Goal: Information Seeking & Learning: Check status

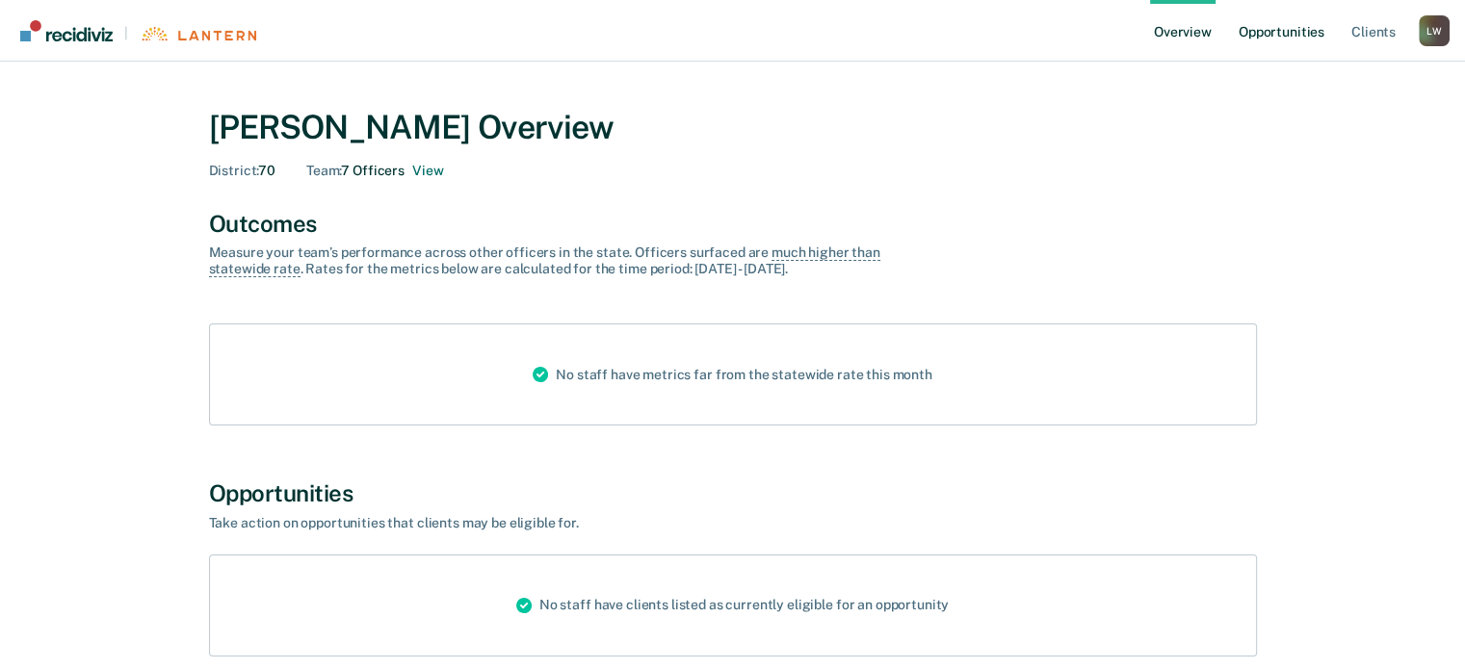
click at [1264, 34] on link "Opportunities" at bounding box center [1281, 31] width 93 height 62
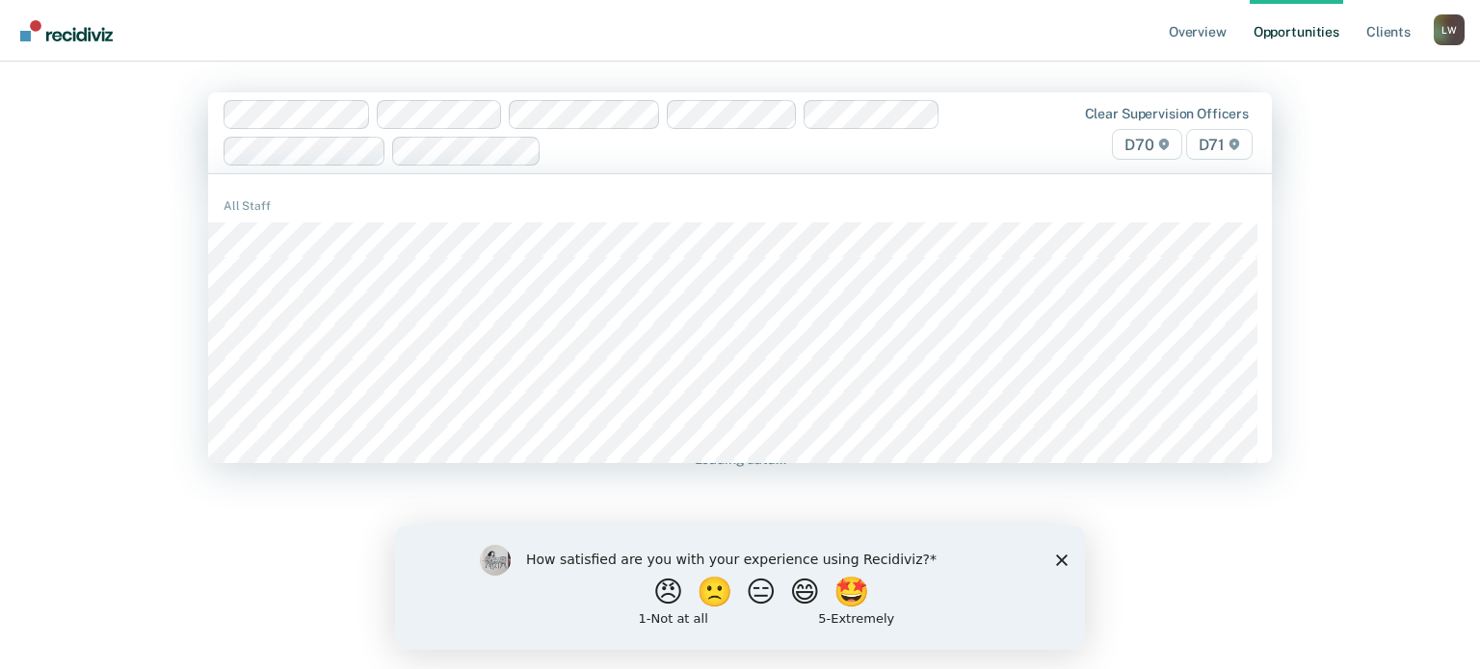
click at [1208, 147] on span "D71" at bounding box center [1219, 144] width 66 height 31
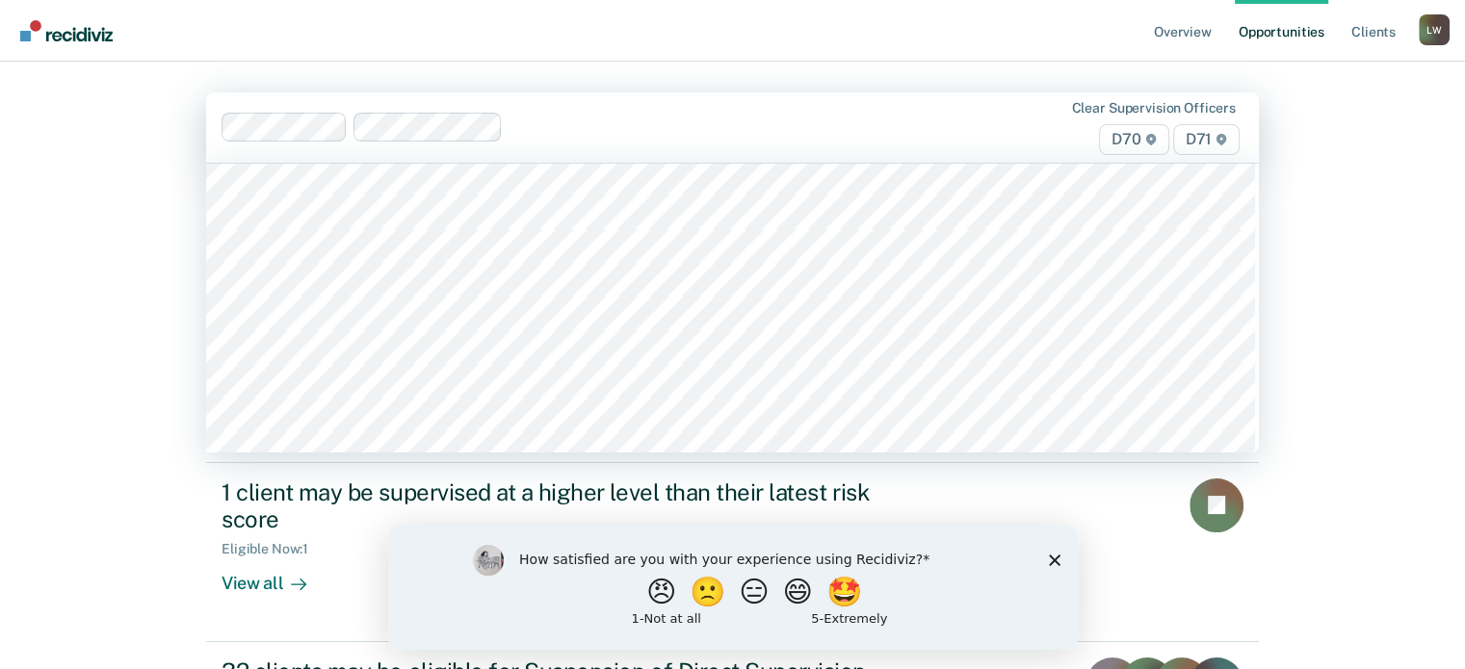
scroll to position [1541, 0]
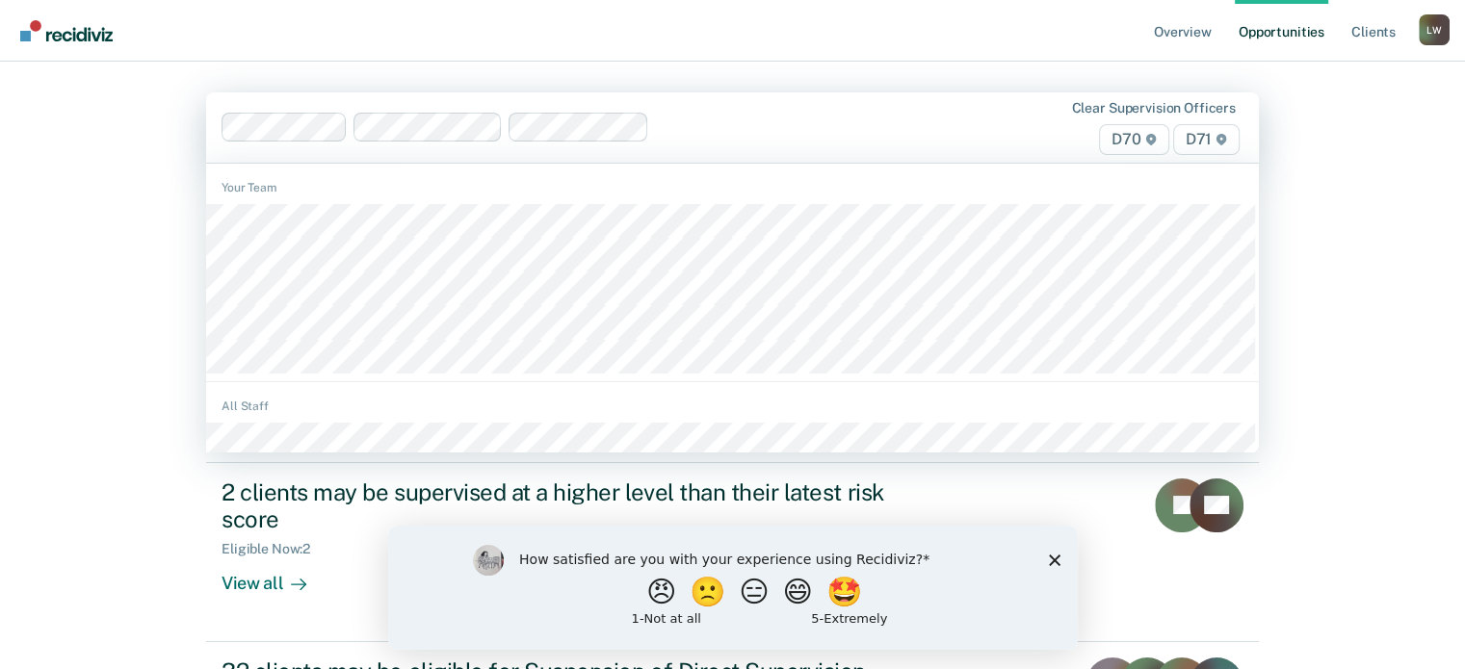
click at [1201, 140] on span "D71" at bounding box center [1206, 139] width 66 height 31
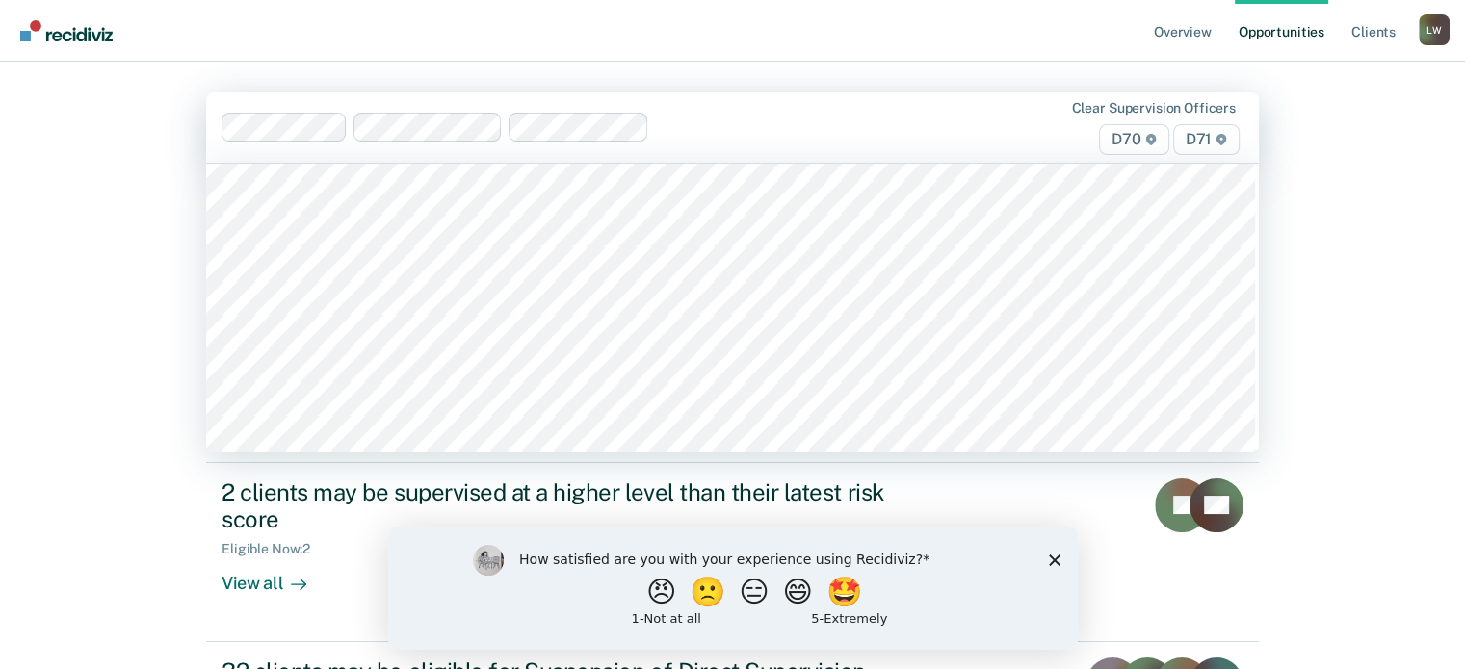
scroll to position [1252, 0]
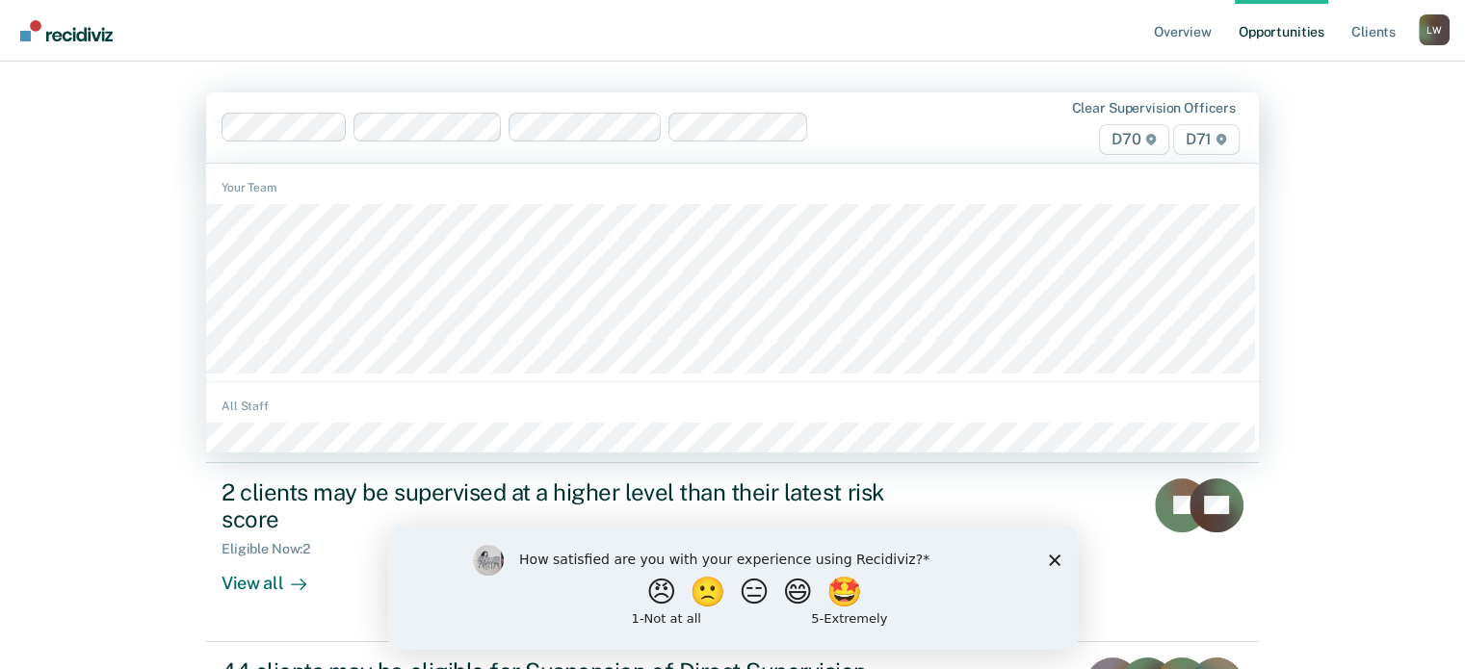
click at [1203, 137] on span "D71" at bounding box center [1206, 139] width 66 height 31
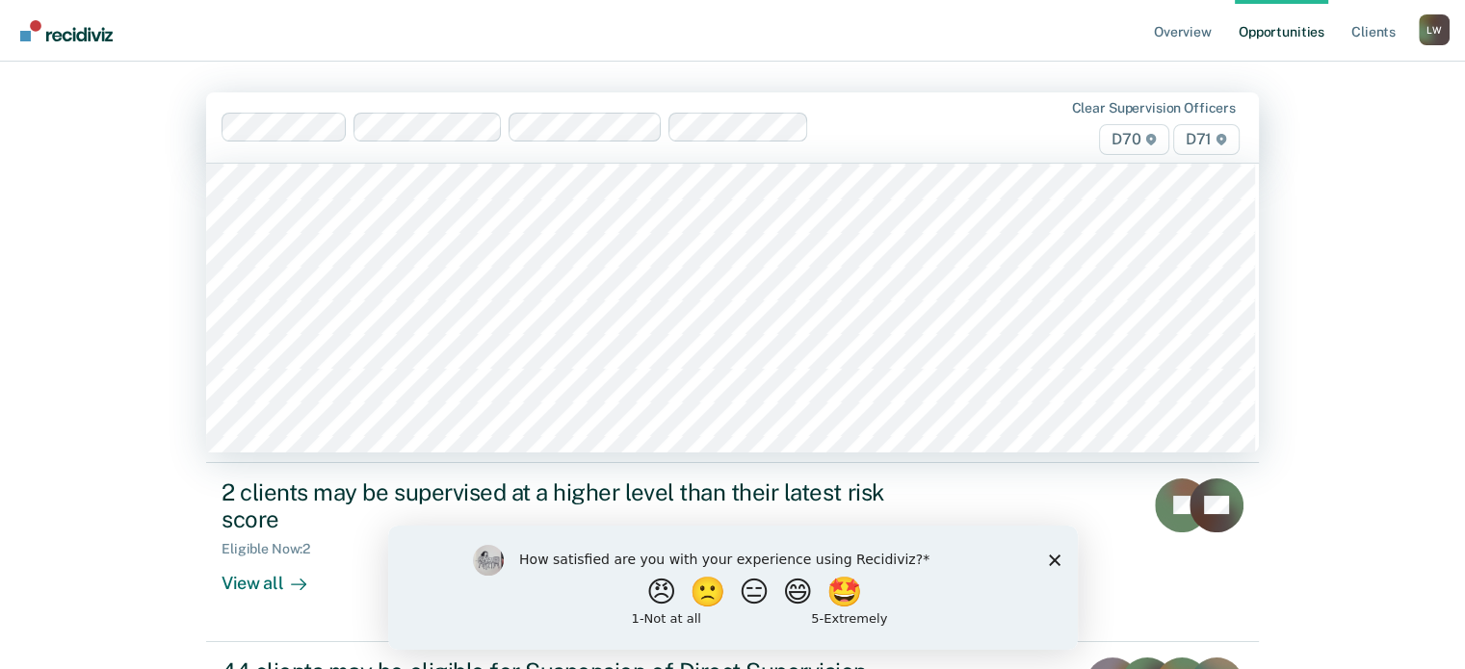
scroll to position [2793, 0]
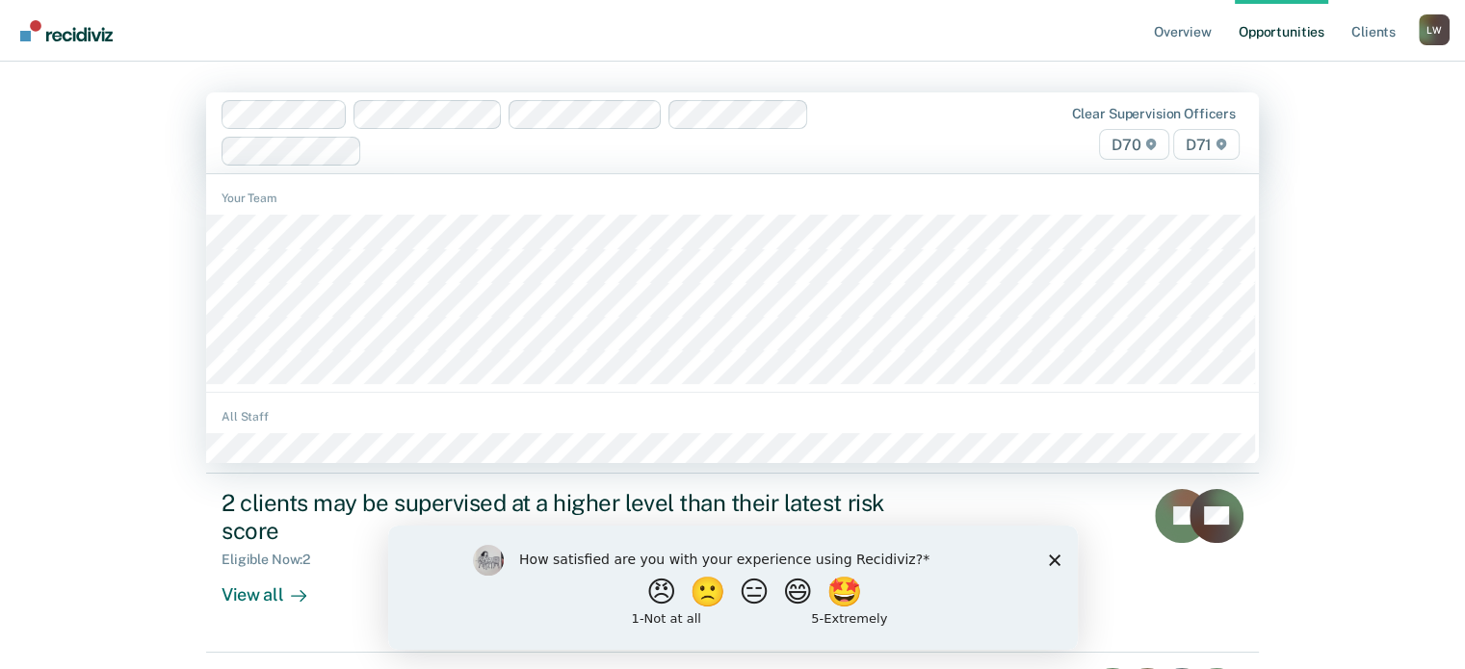
click at [1191, 149] on span "D71" at bounding box center [1206, 144] width 66 height 31
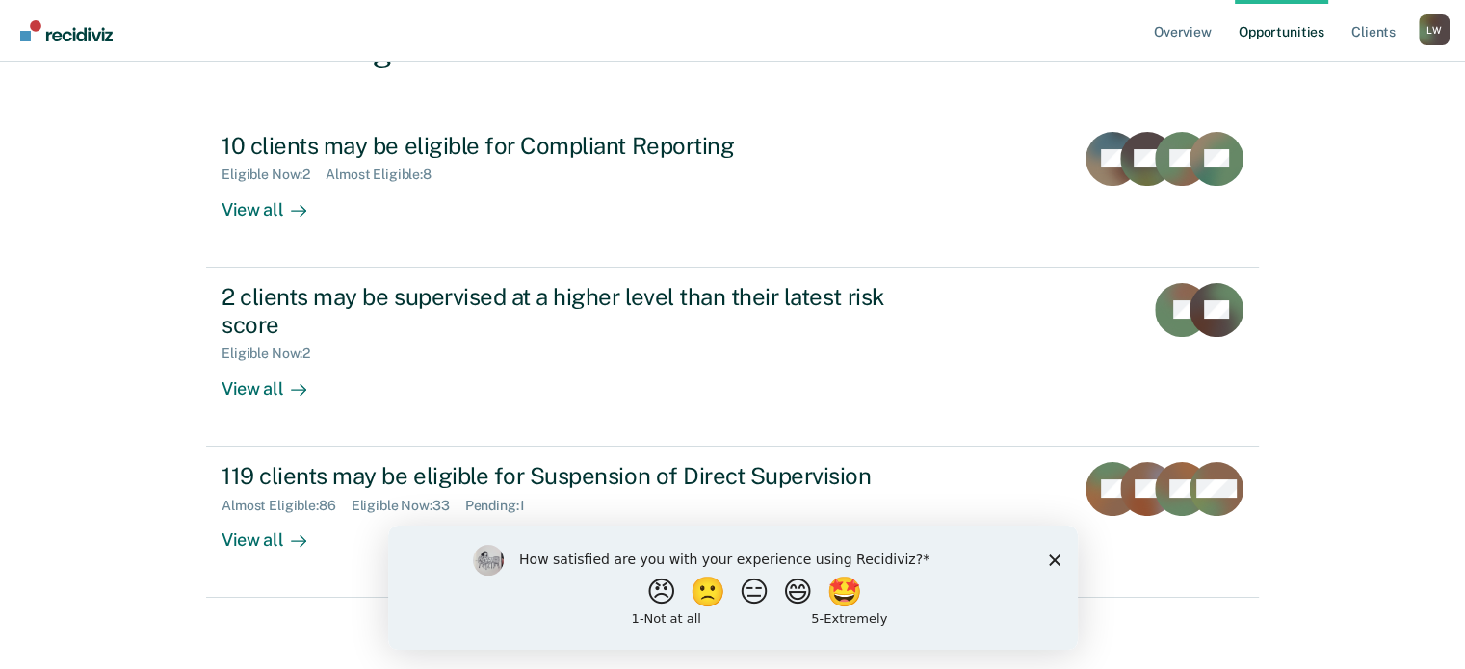
scroll to position [212, 0]
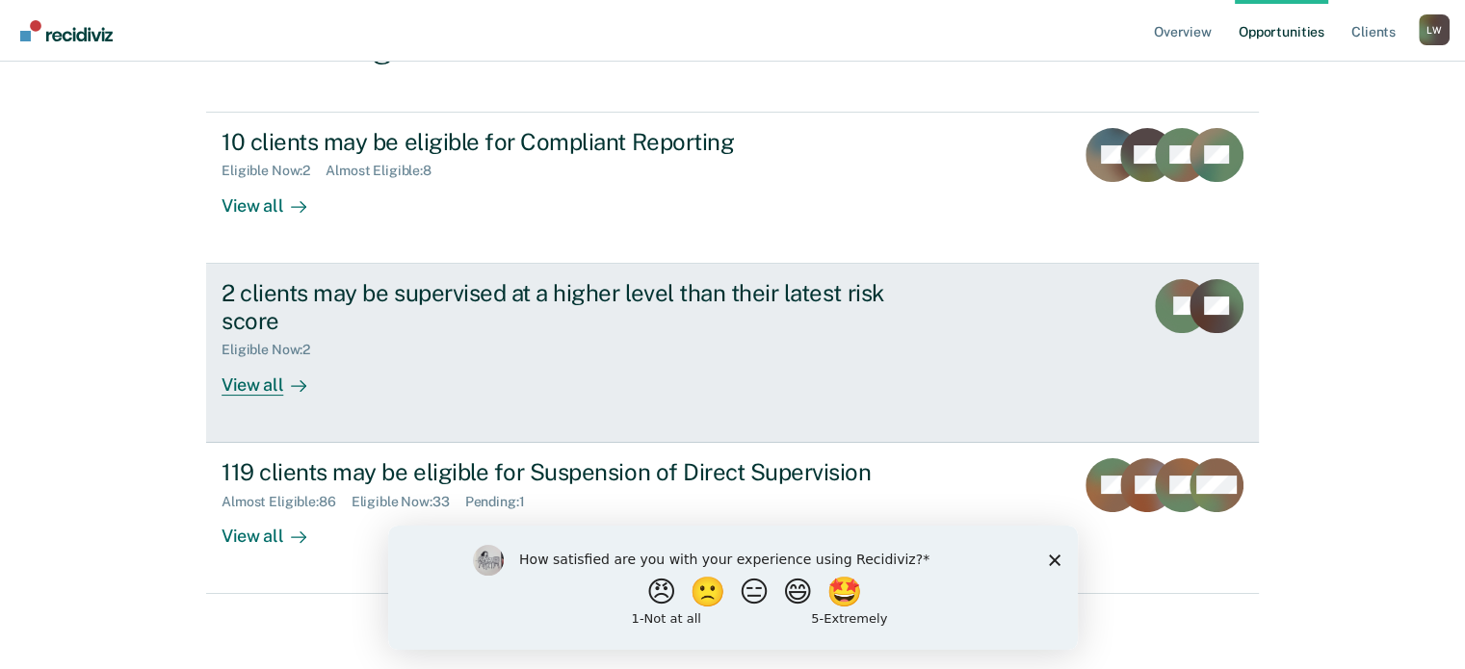
click at [251, 390] on div "View all" at bounding box center [276, 377] width 108 height 38
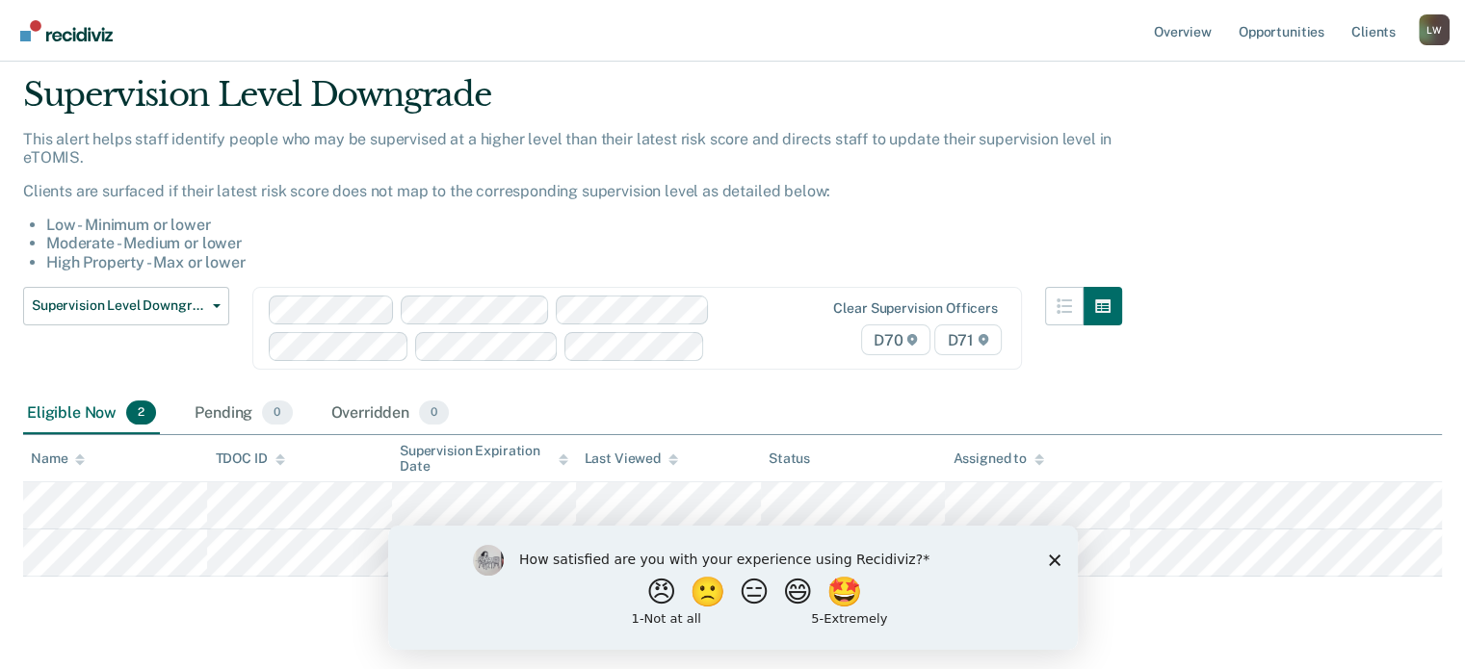
scroll to position [102, 0]
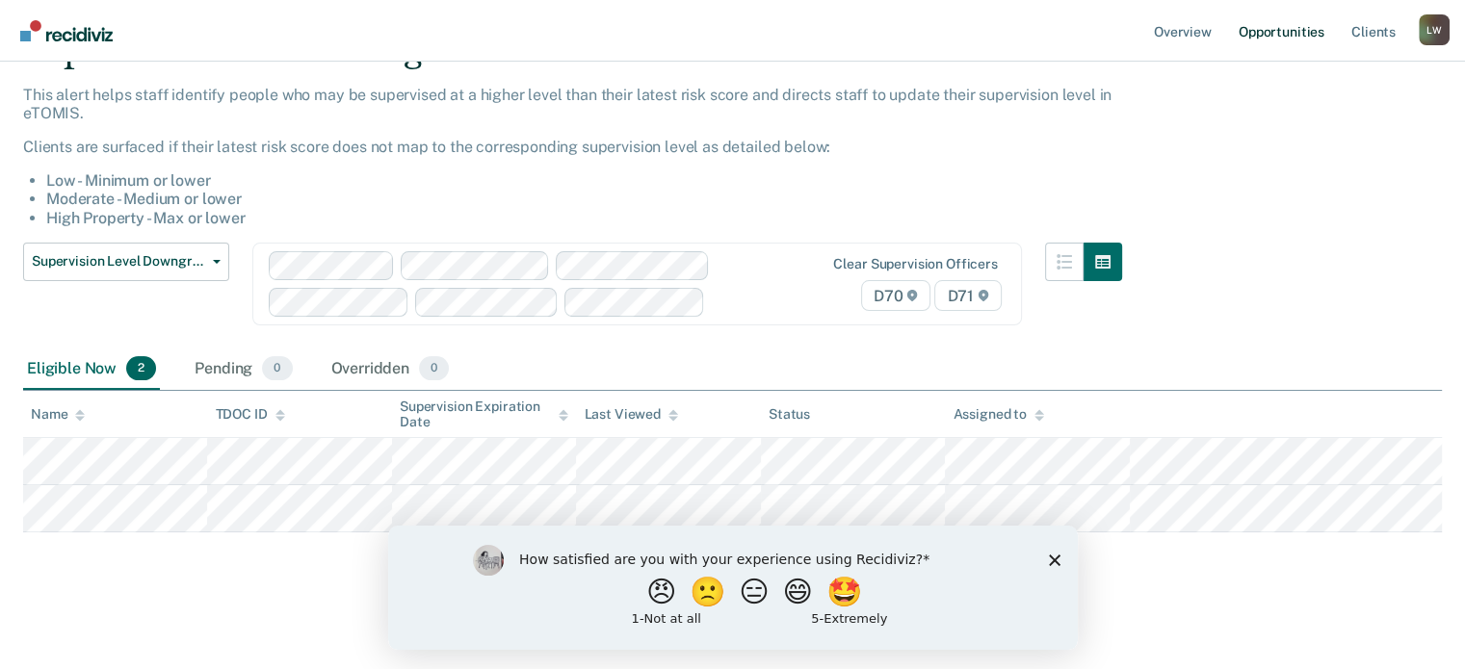
click at [1260, 30] on link "Opportunities" at bounding box center [1281, 31] width 93 height 62
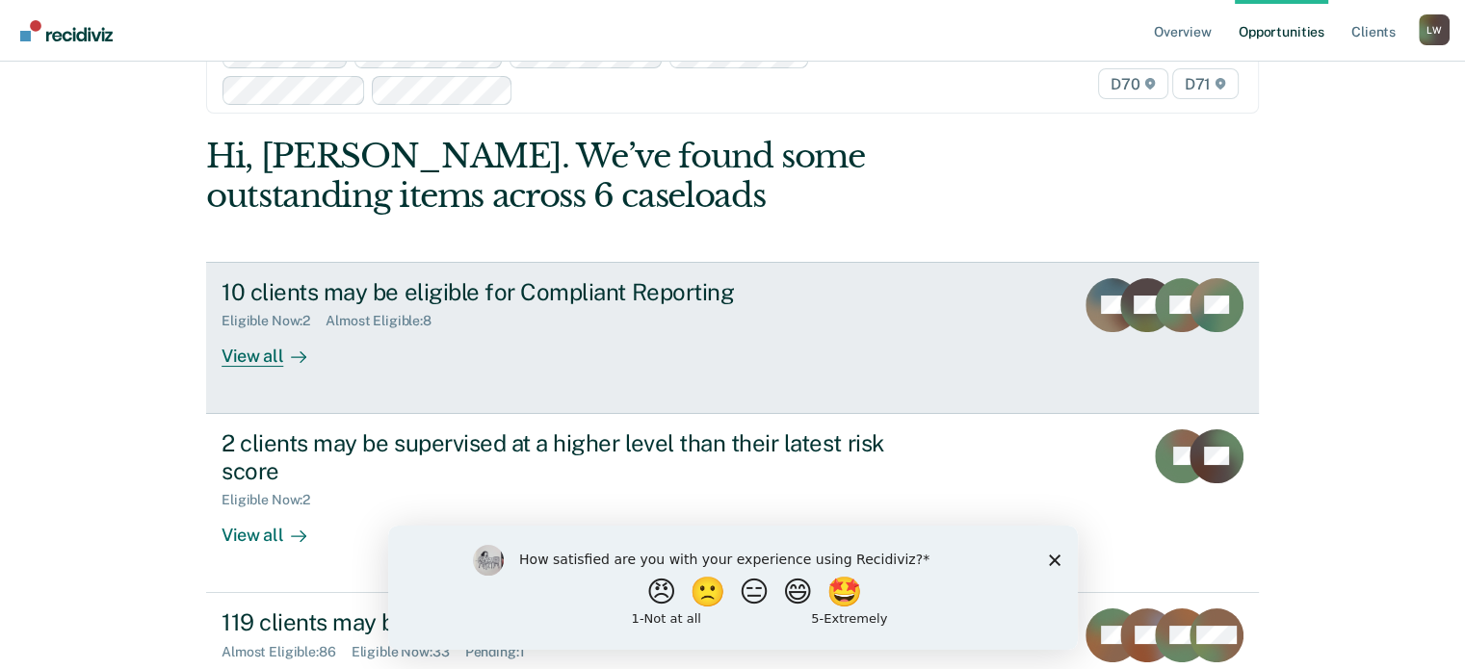
scroll to position [96, 0]
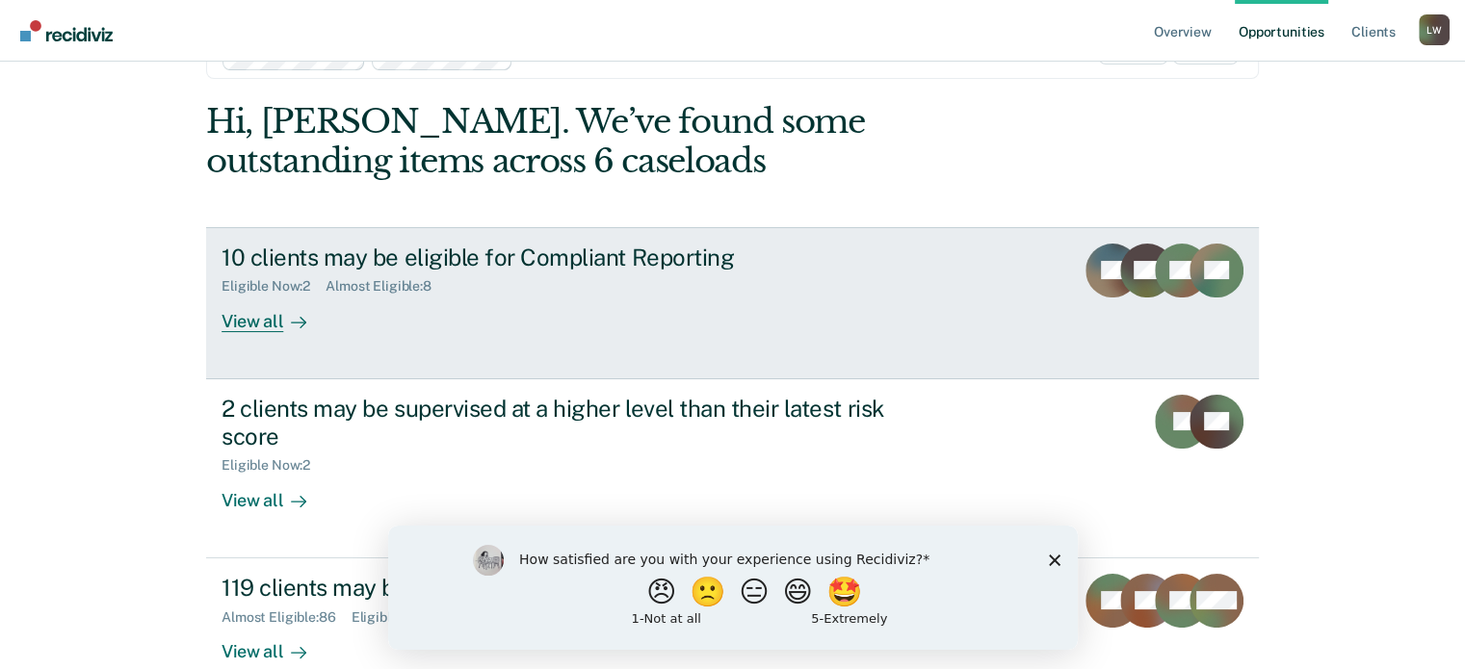
click at [264, 320] on div "View all" at bounding box center [276, 314] width 108 height 38
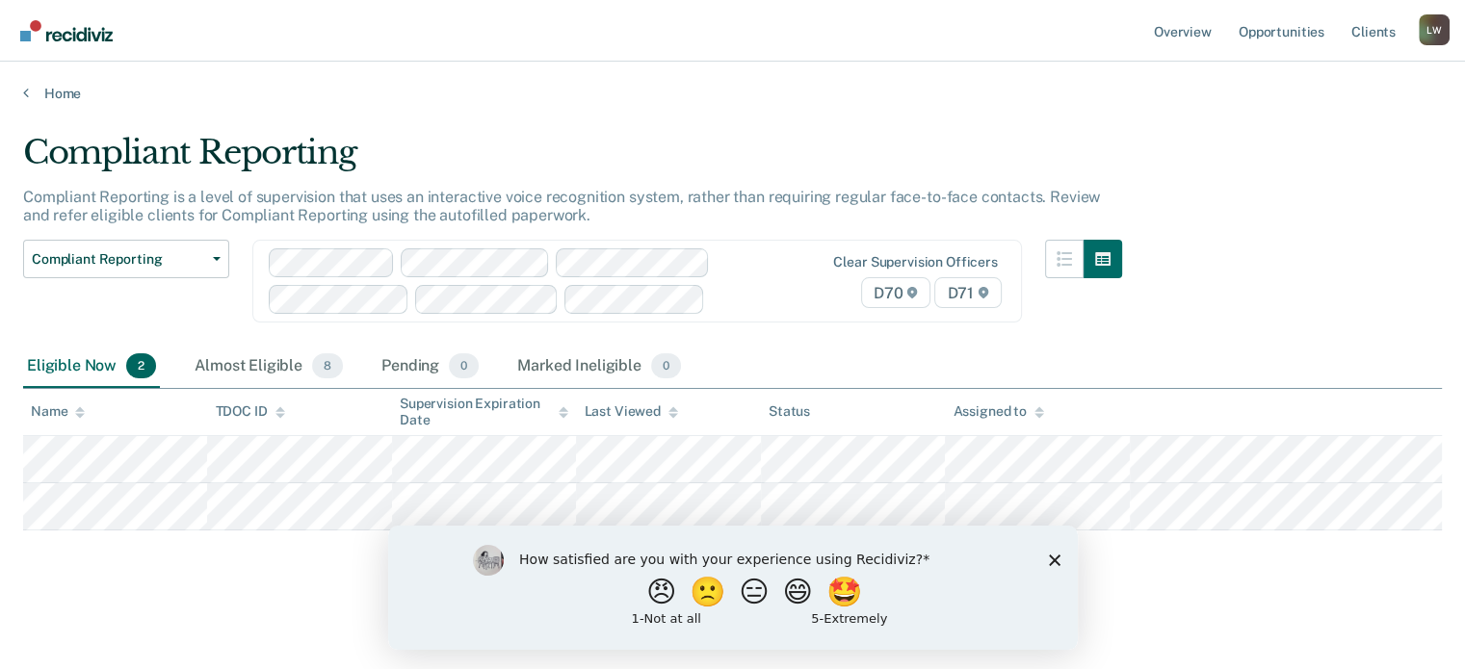
scroll to position [8, 0]
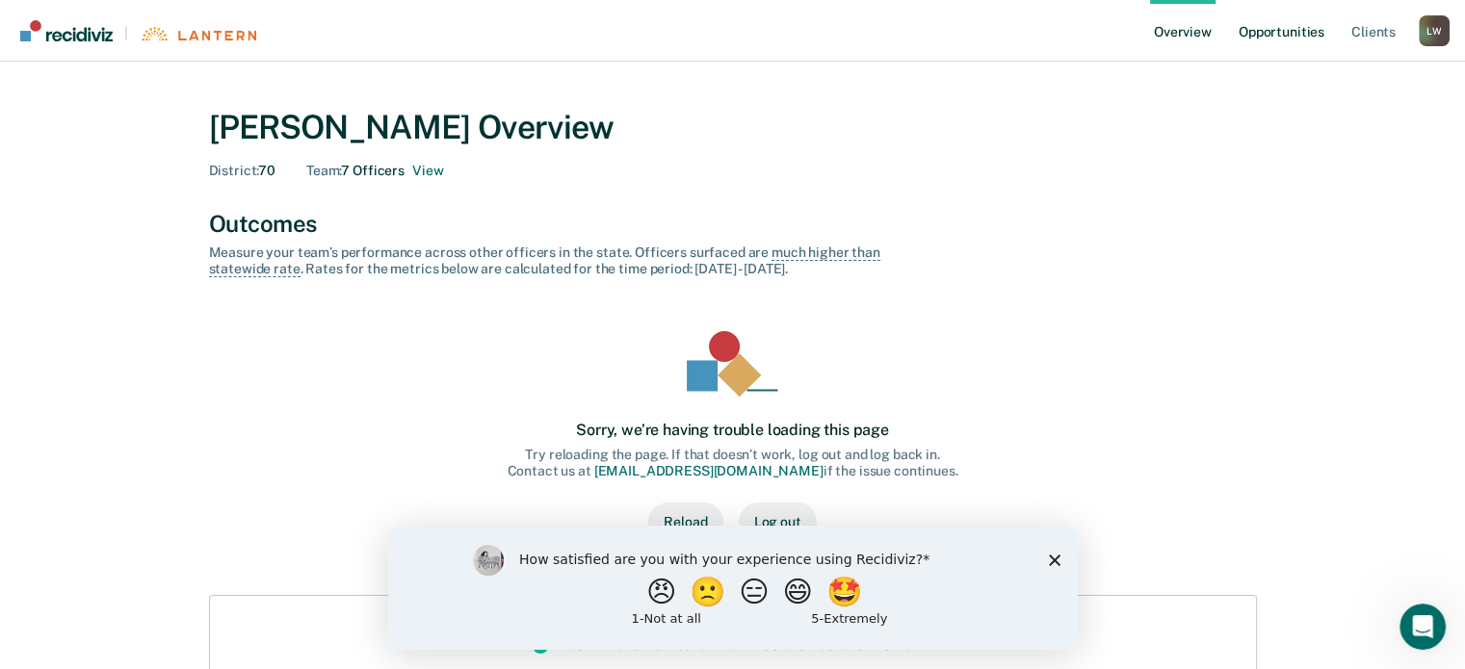
click at [1303, 29] on link "Opportunities" at bounding box center [1281, 31] width 93 height 62
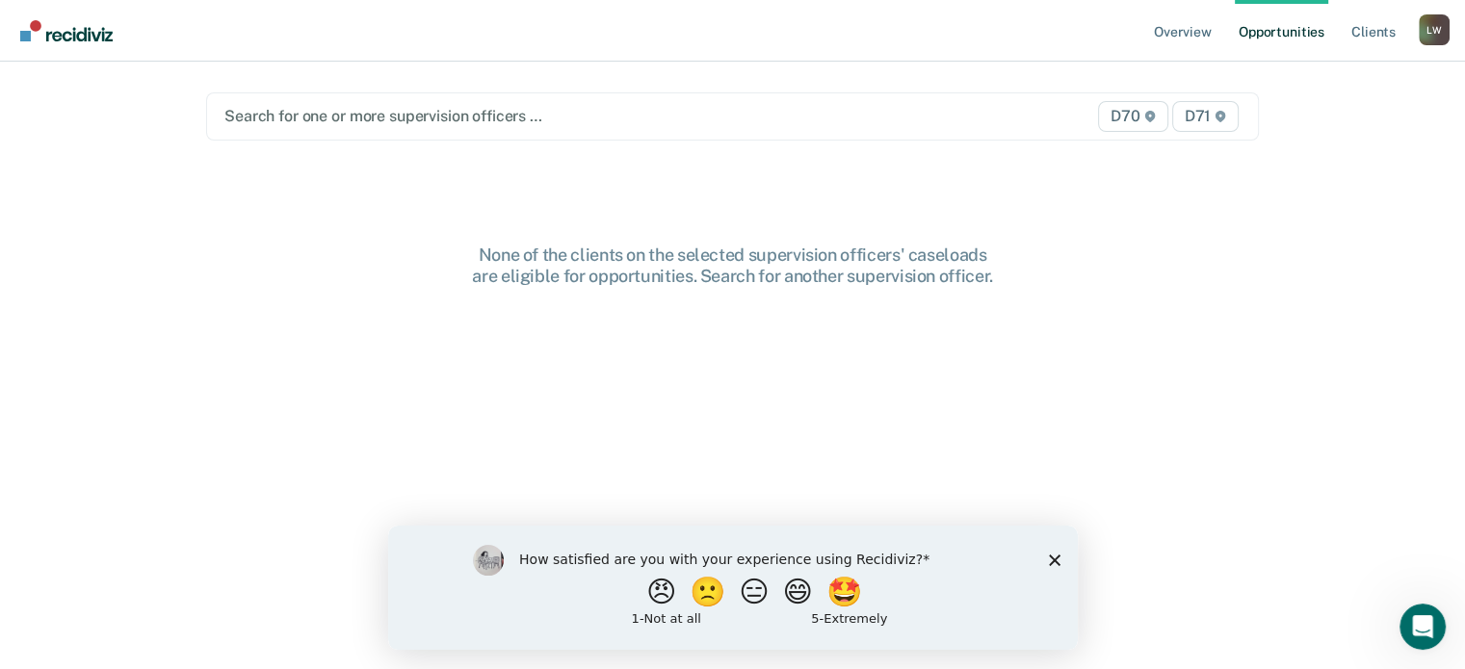
click at [1261, 34] on link "Opportunities" at bounding box center [1281, 31] width 93 height 62
click at [1049, 561] on icon "Close survey" at bounding box center [1054, 560] width 12 height 12
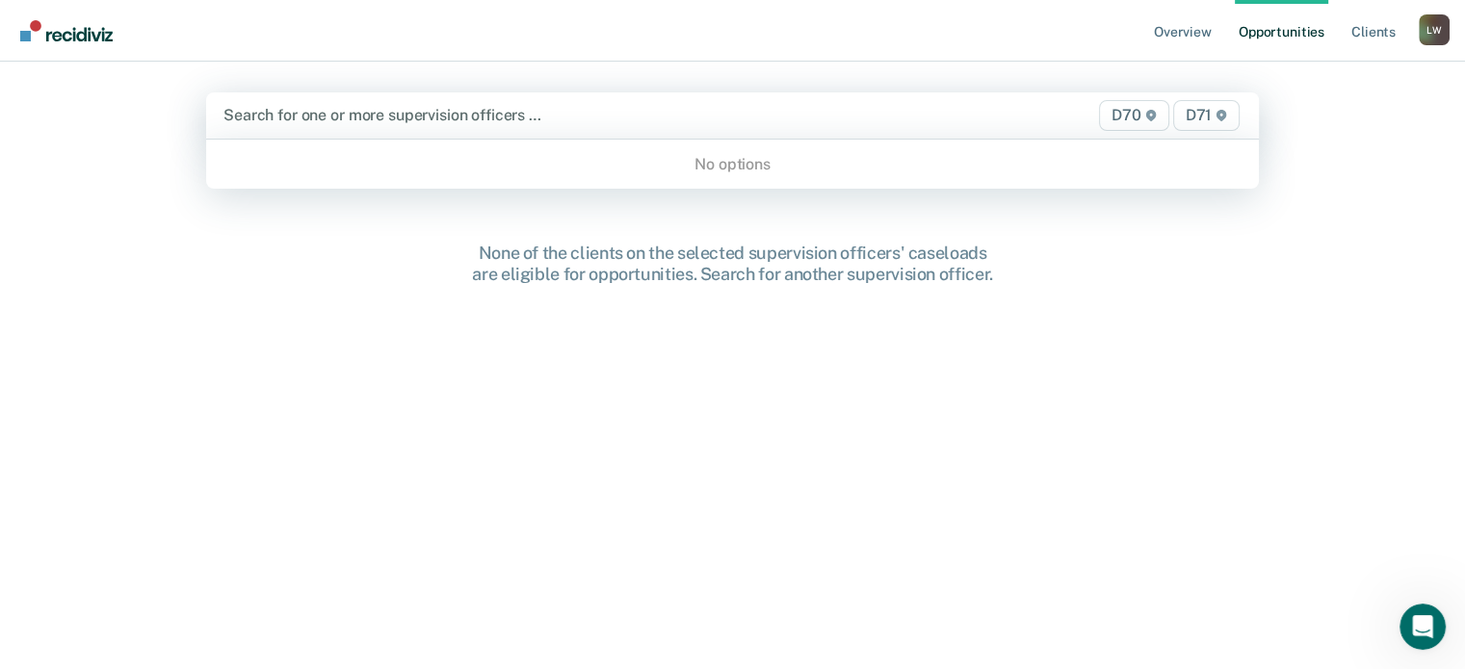
click at [1198, 116] on span "D71" at bounding box center [1206, 115] width 66 height 31
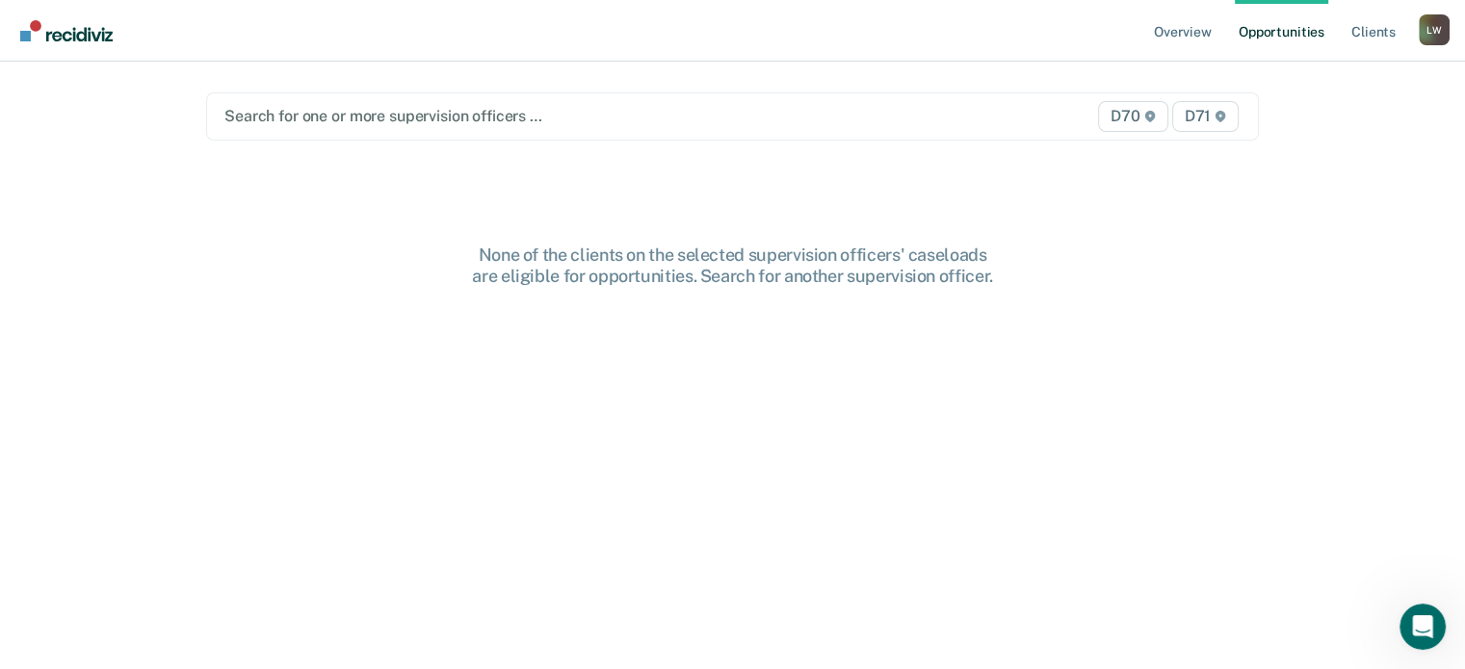
click at [1134, 118] on span "D70" at bounding box center [1132, 116] width 69 height 31
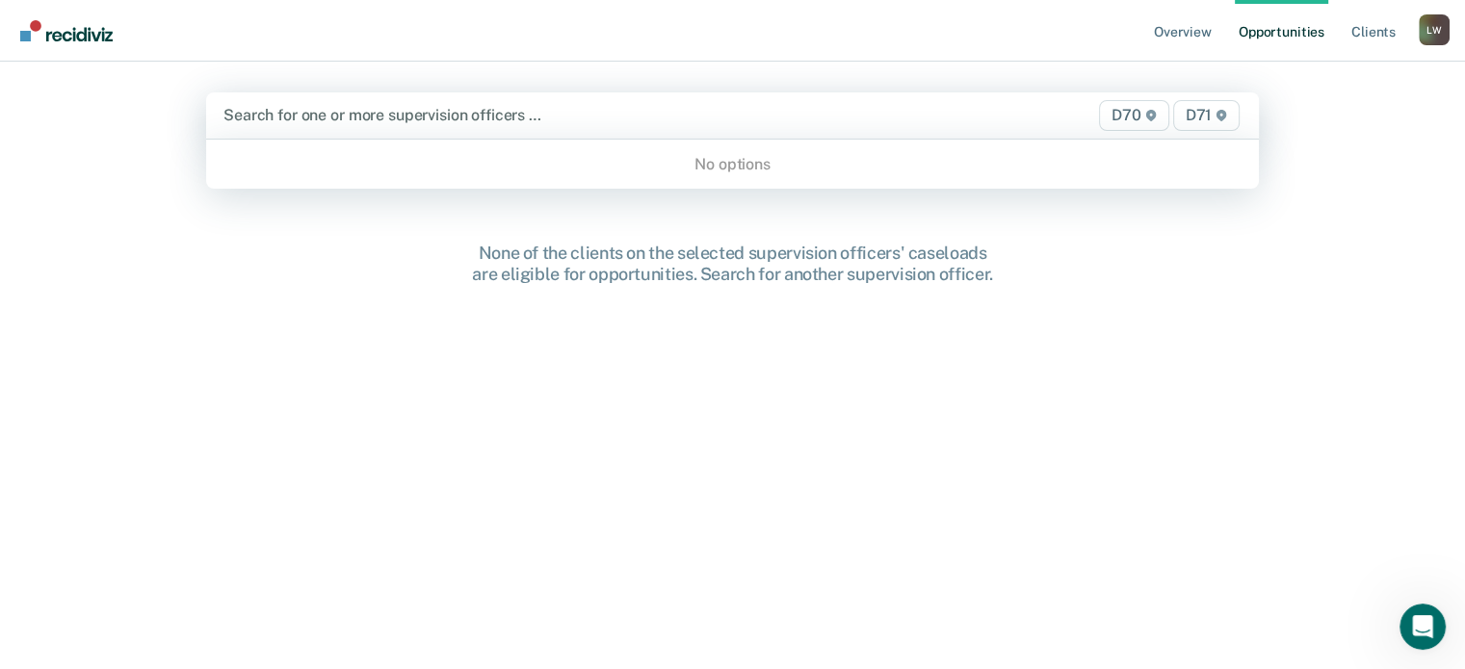
click at [1194, 117] on span "D71" at bounding box center [1206, 115] width 66 height 31
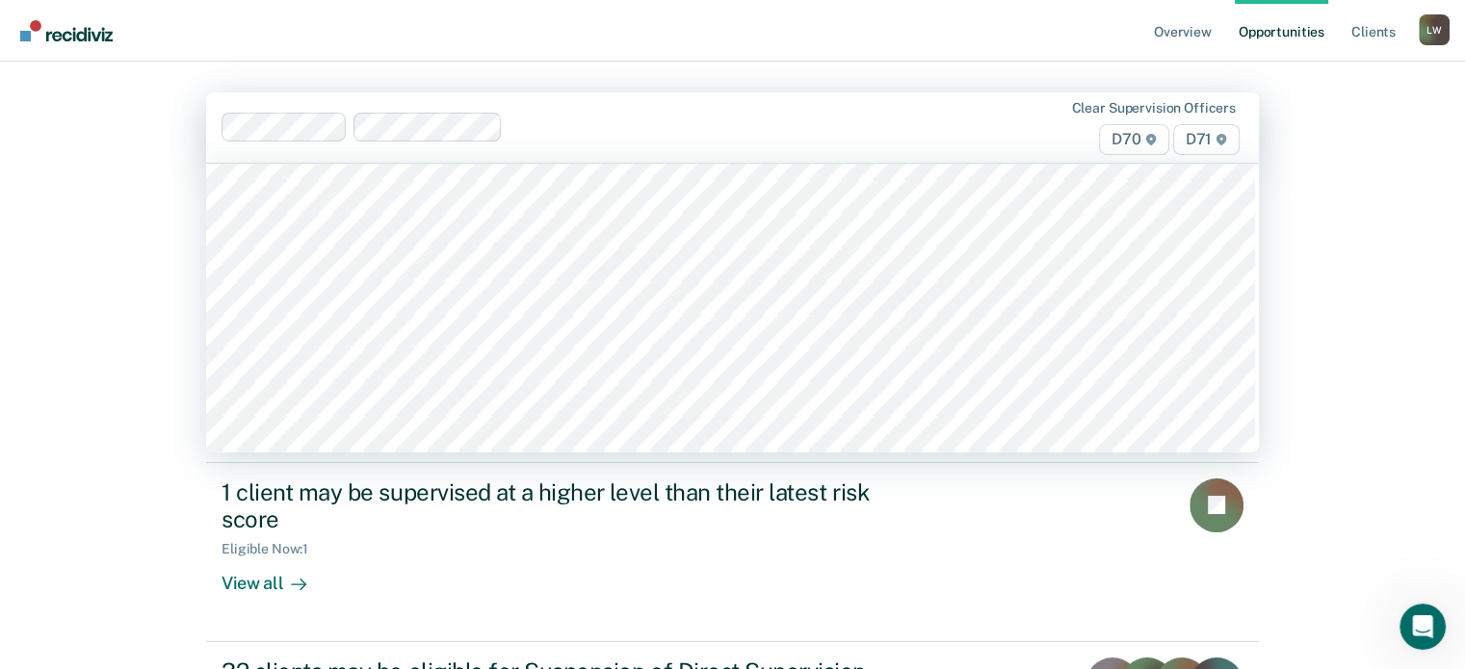
scroll to position [1252, 0]
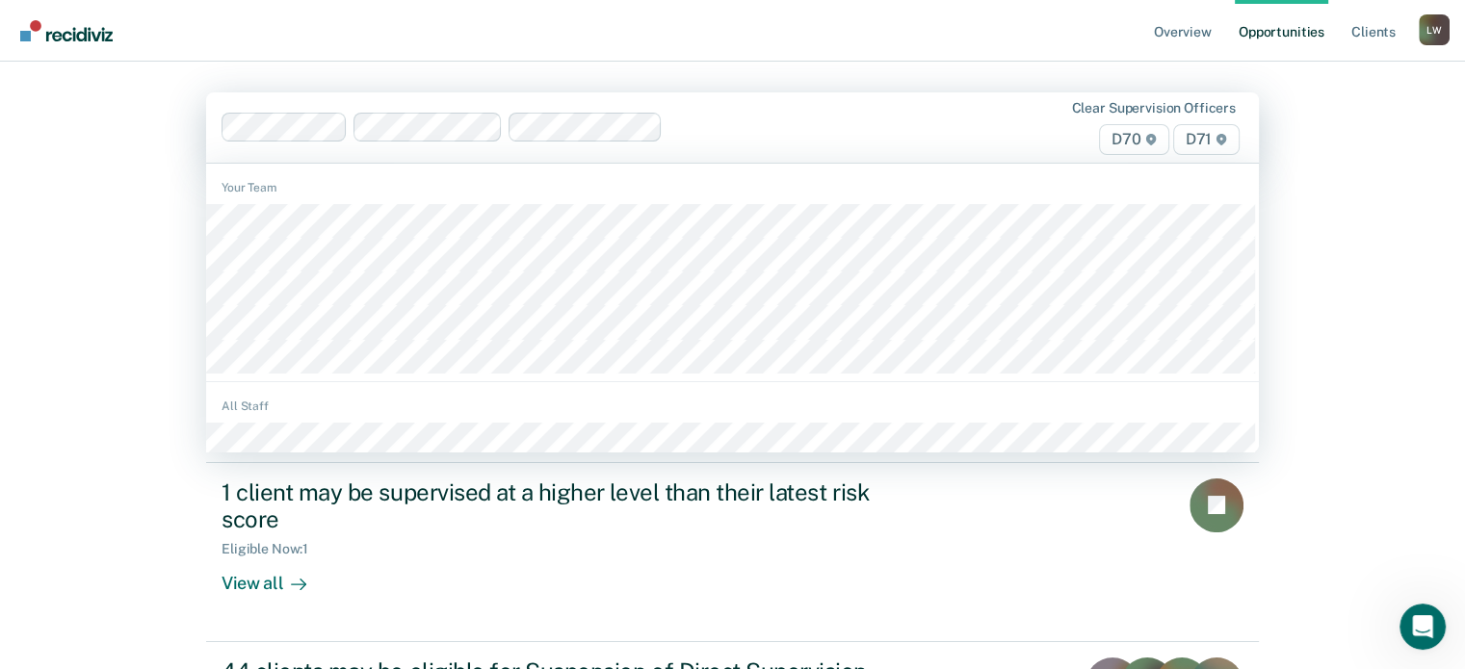
click at [1213, 141] on span "D71" at bounding box center [1206, 139] width 66 height 31
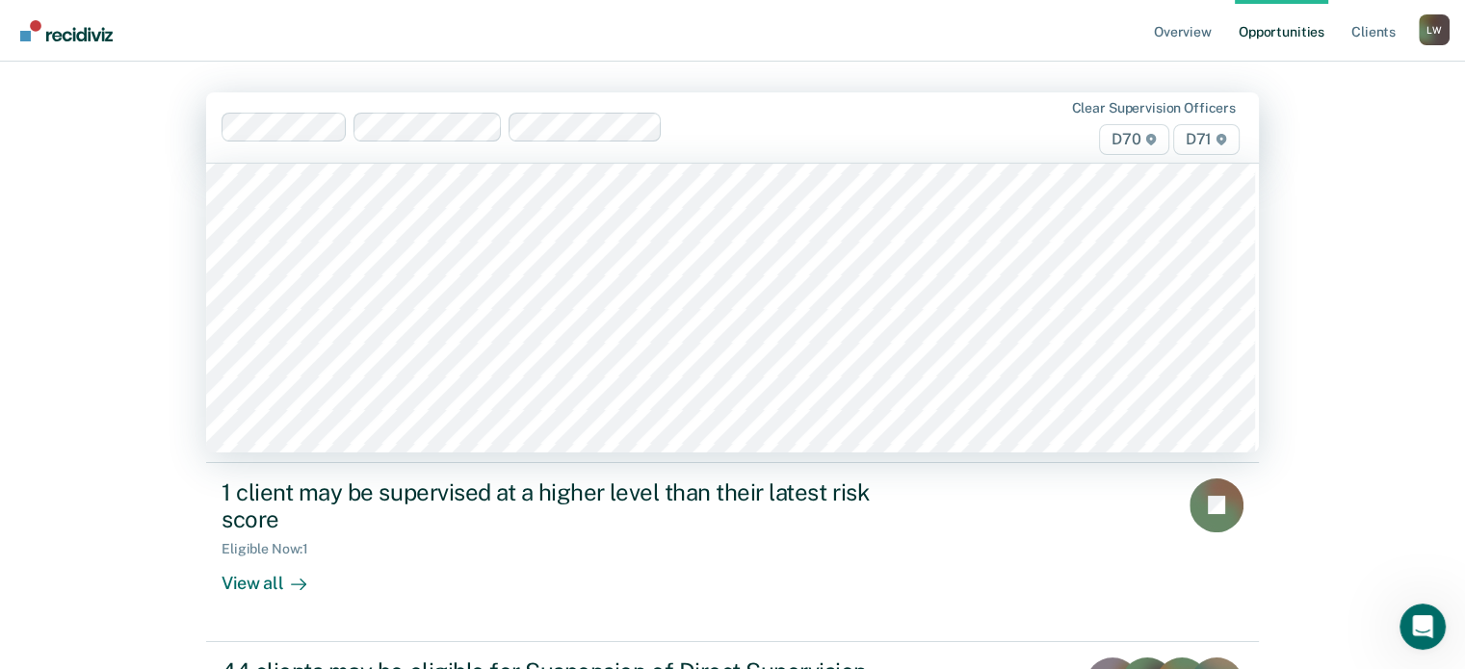
scroll to position [1541, 0]
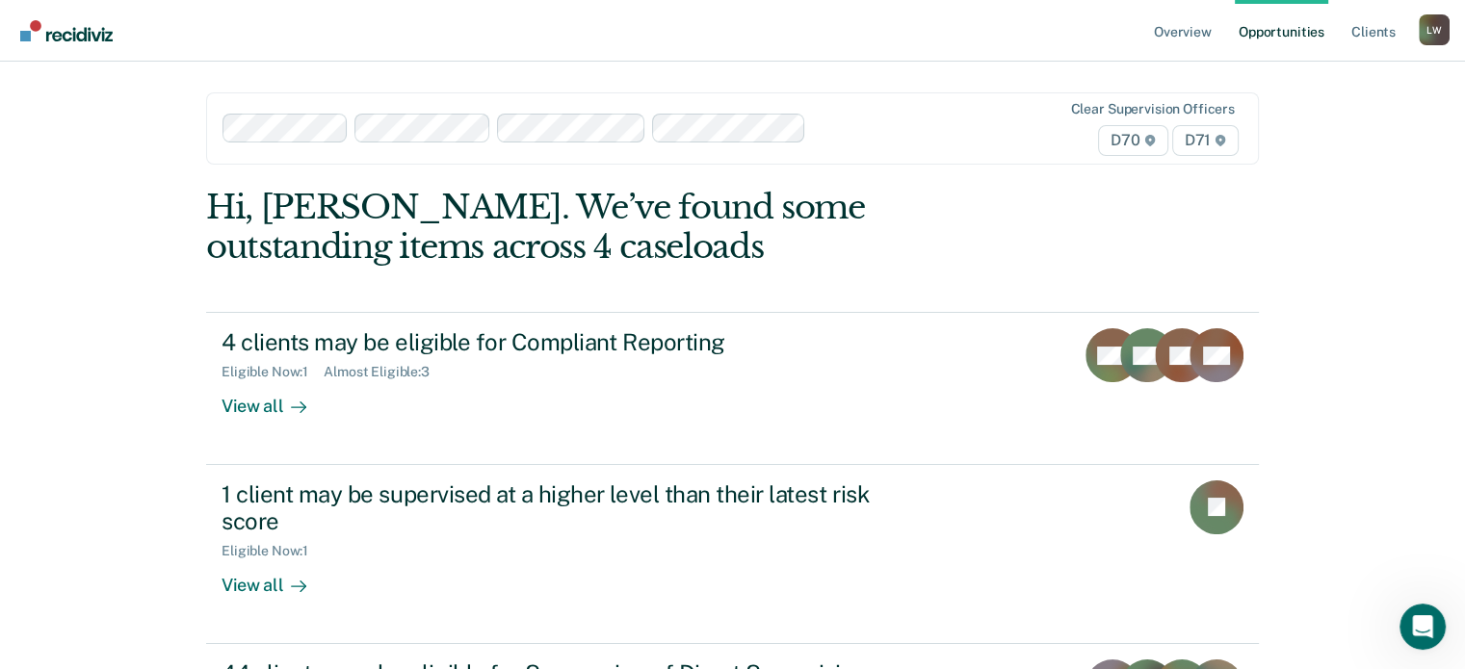
click at [1207, 132] on span "D71" at bounding box center [1205, 140] width 66 height 31
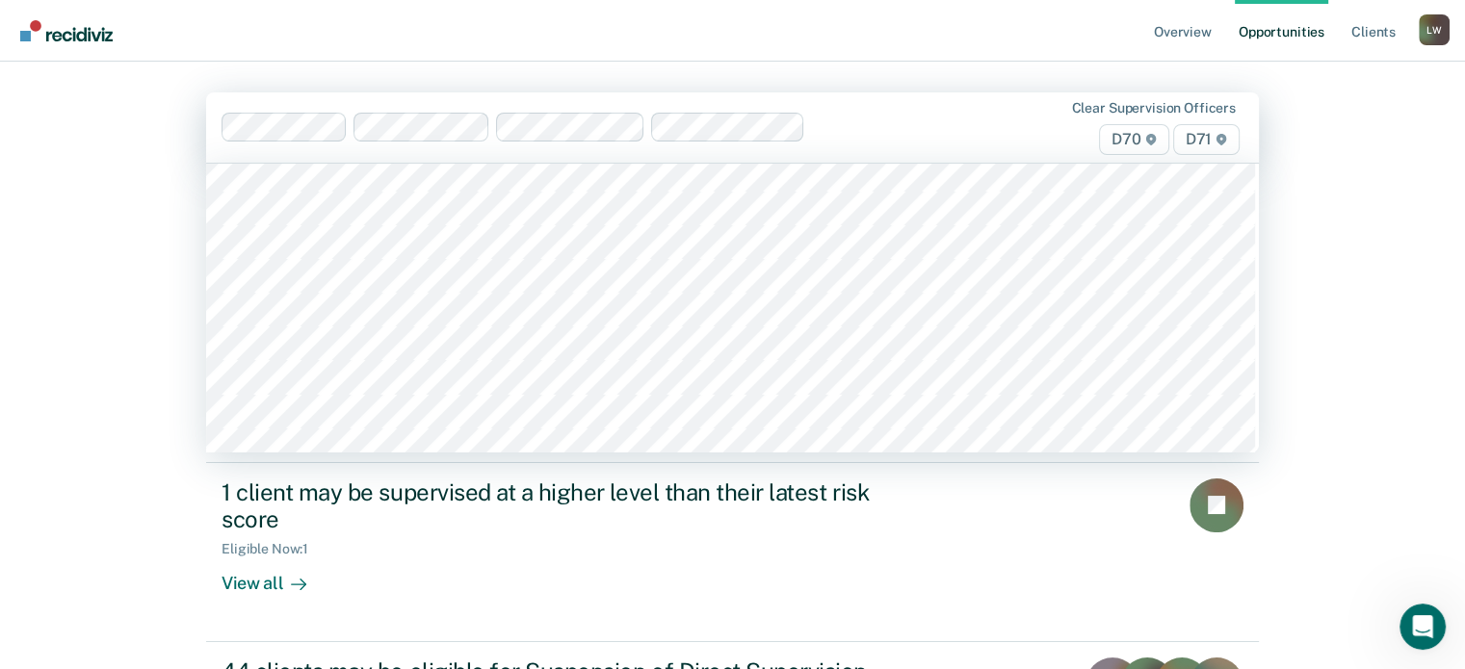
scroll to position [2023, 0]
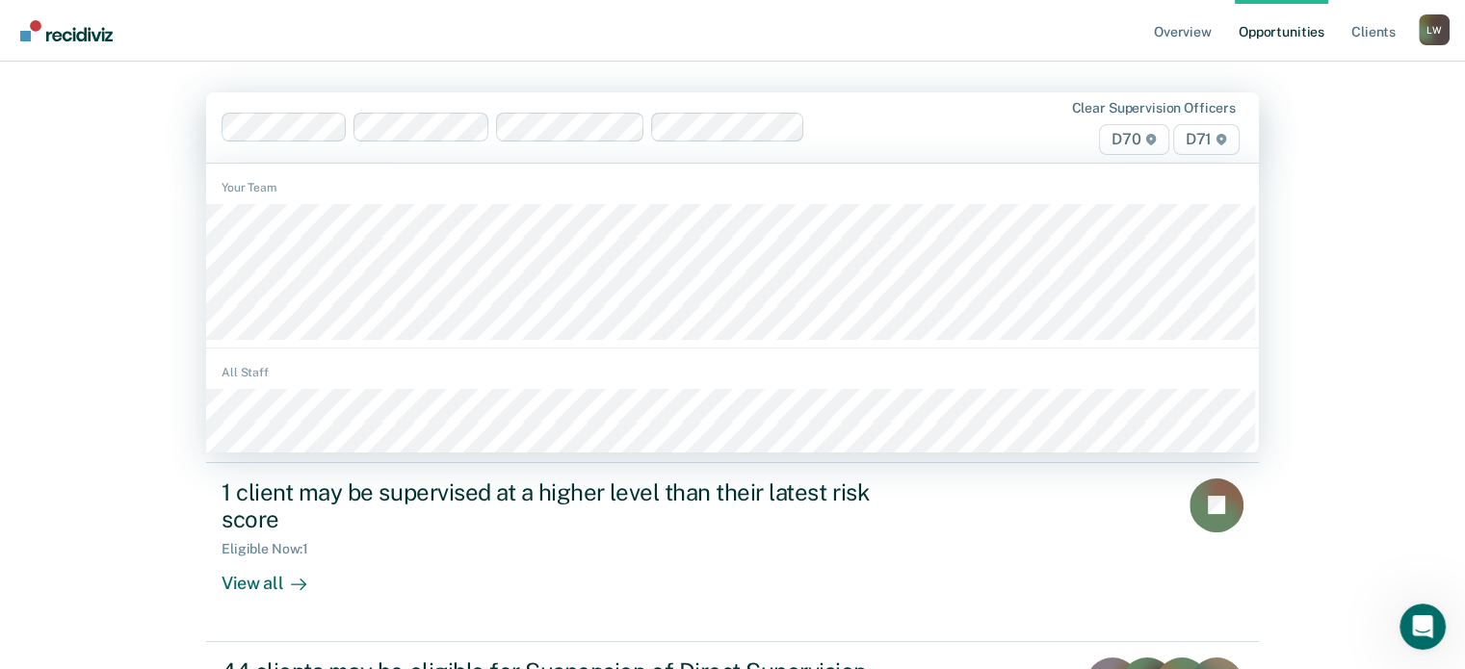
click at [326, 369] on div "All Staff" at bounding box center [732, 372] width 1053 height 17
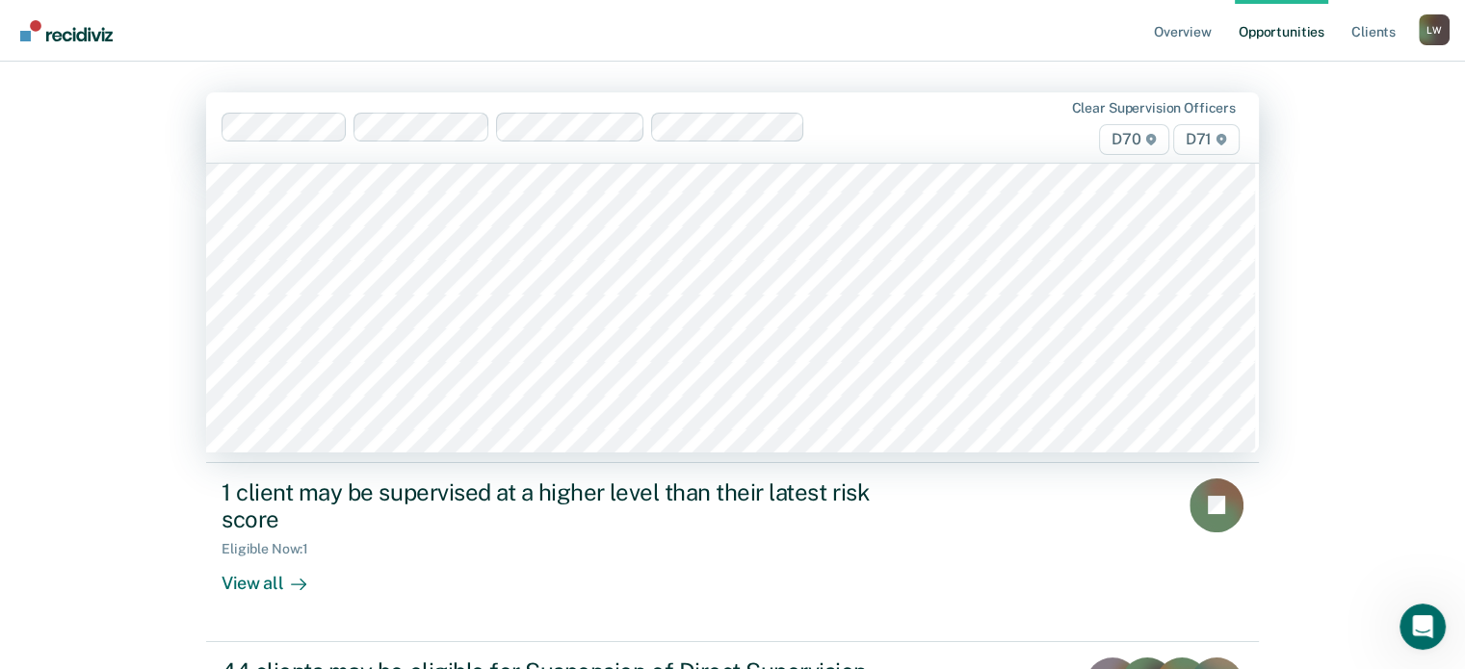
scroll to position [2119, 0]
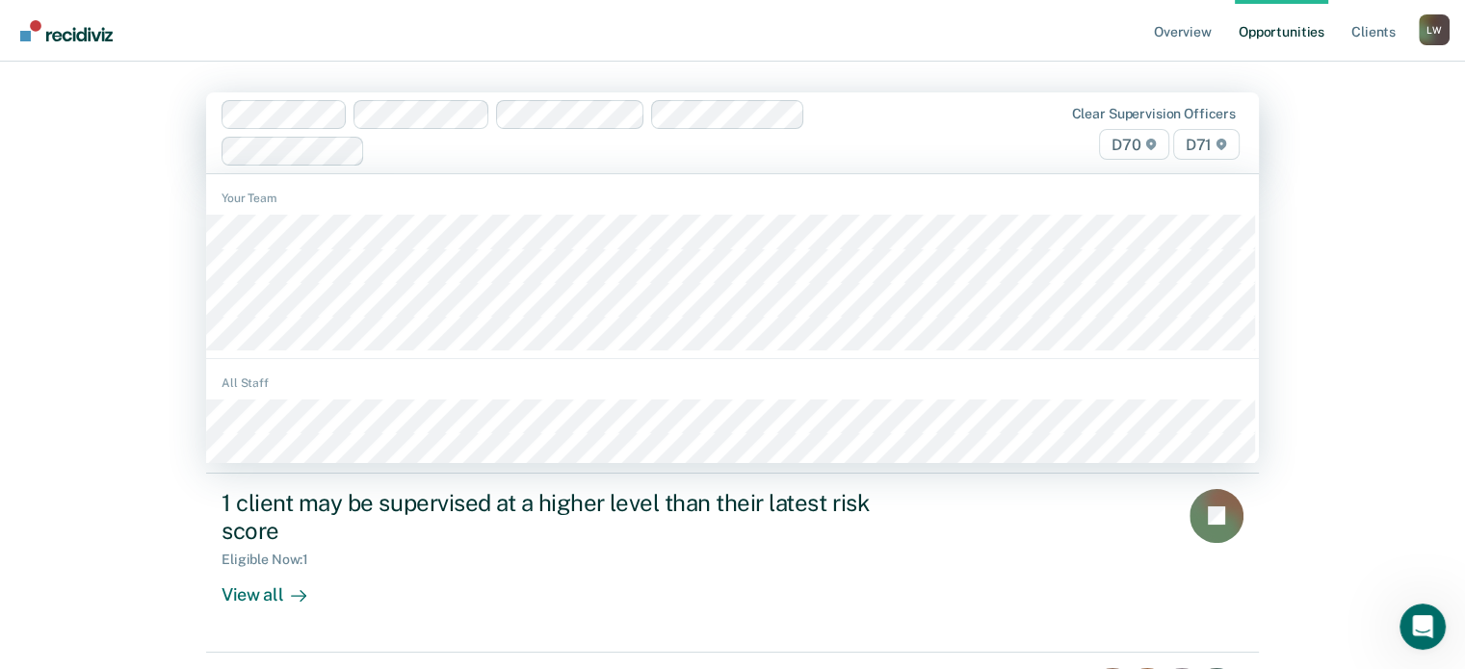
click at [1214, 148] on span "D71" at bounding box center [1206, 144] width 66 height 31
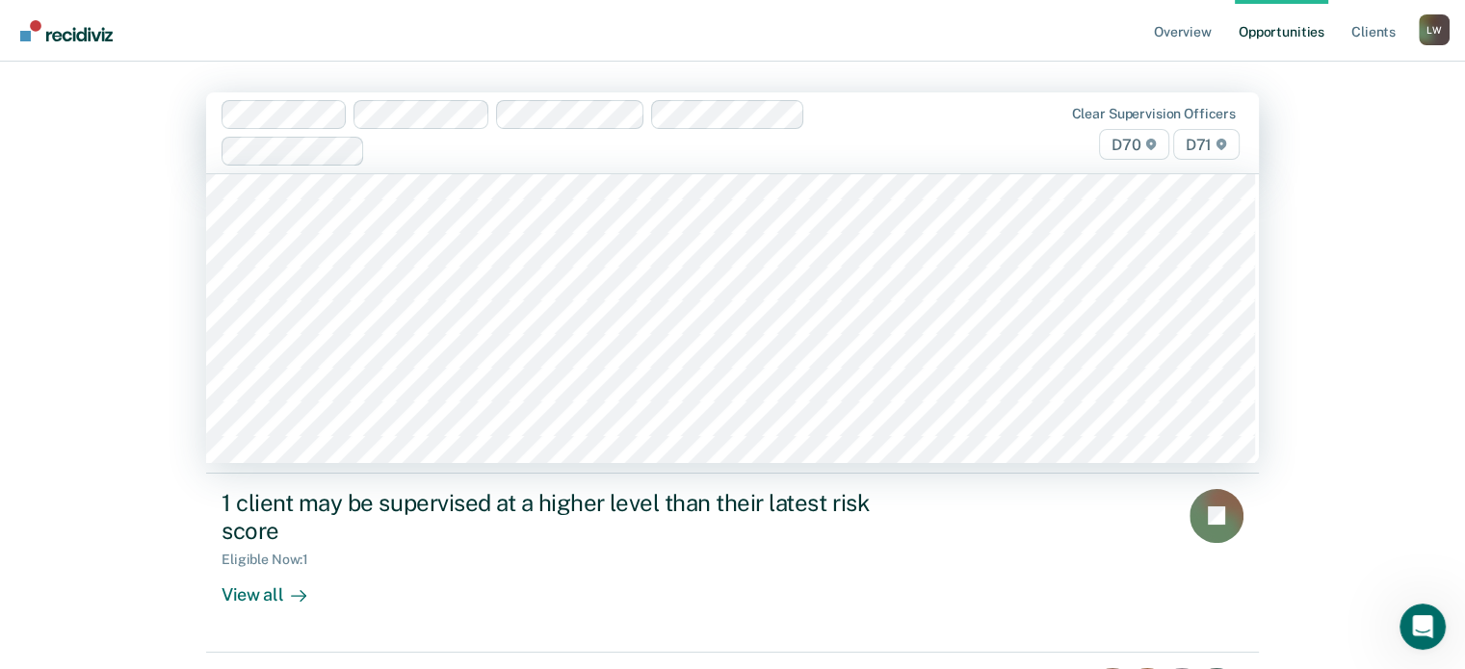
scroll to position [2793, 0]
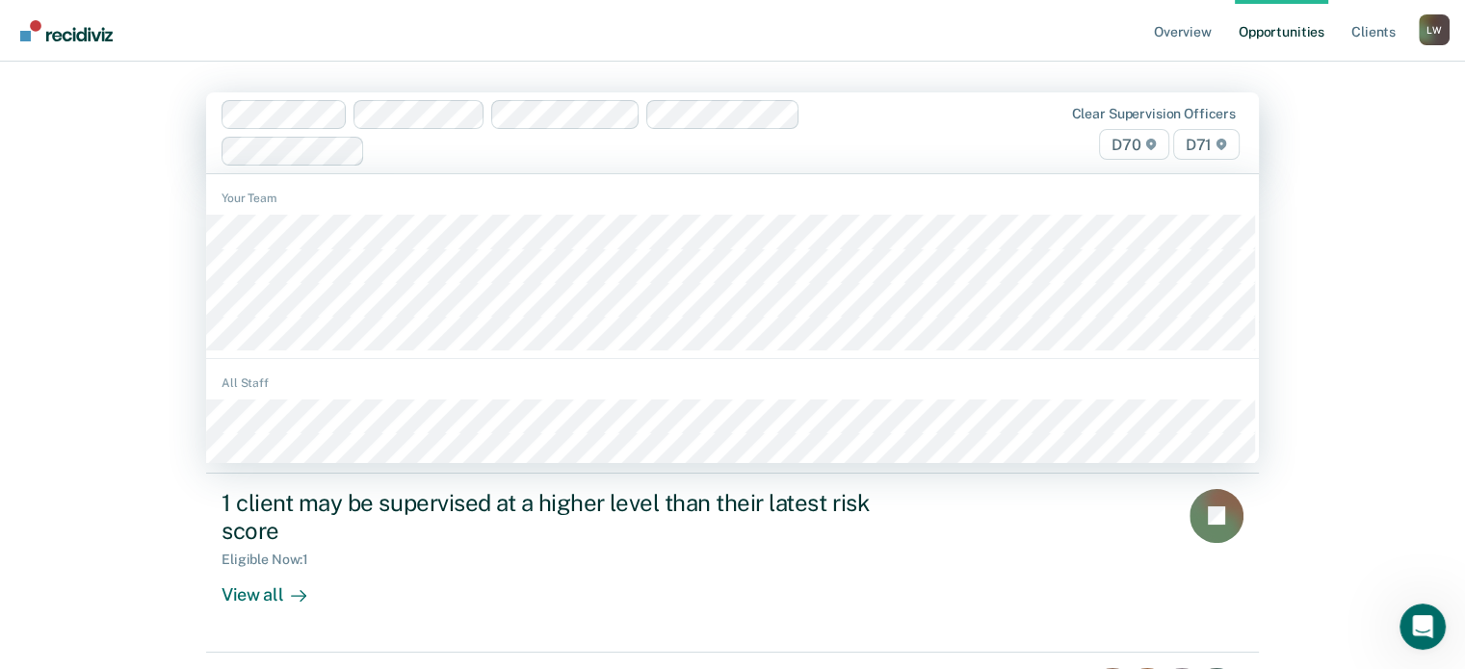
click at [1202, 144] on span "D71" at bounding box center [1206, 144] width 66 height 31
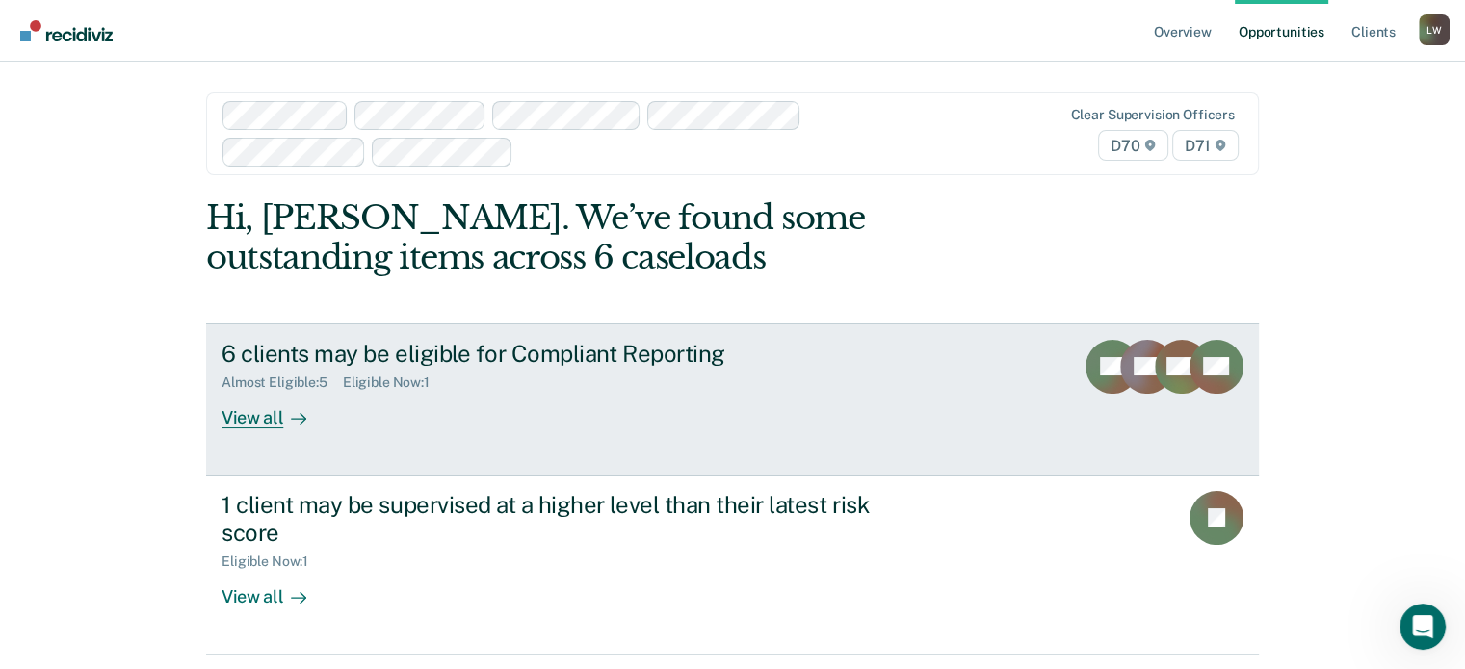
scroll to position [96, 0]
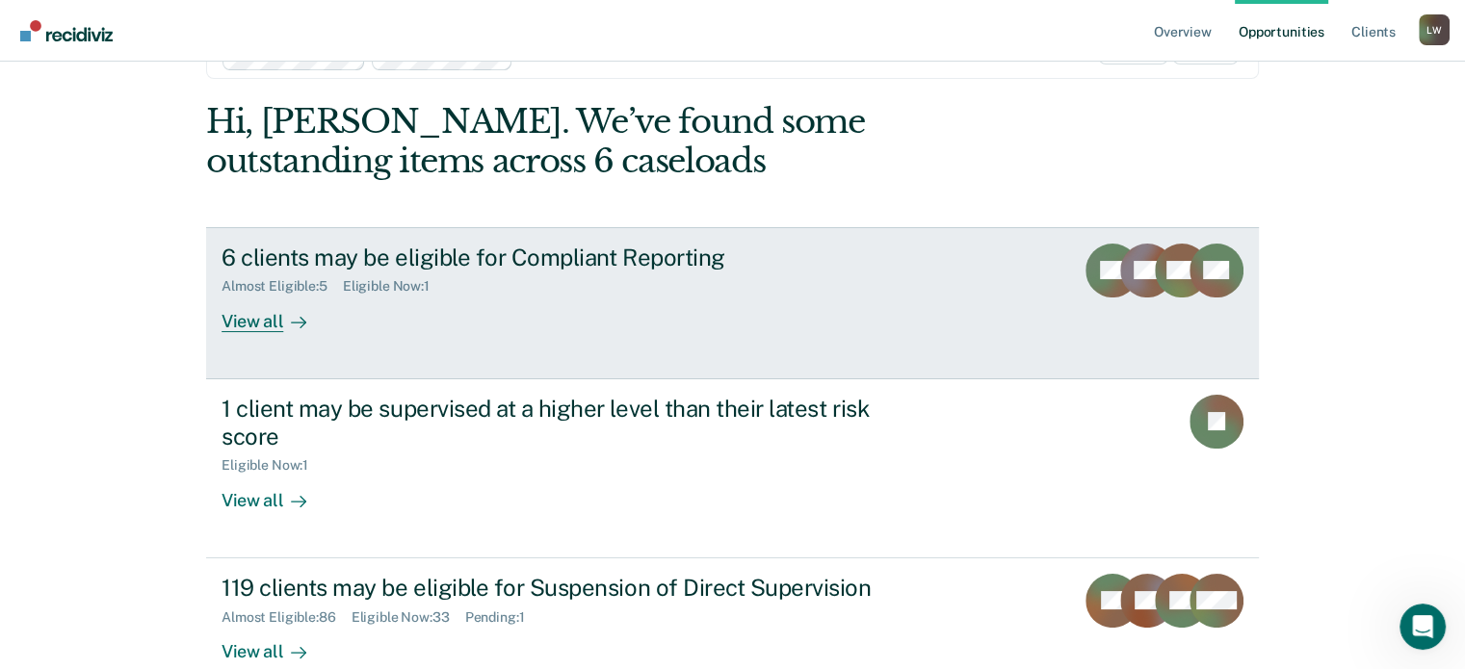
click at [313, 260] on div "6 clients may be eligible for Compliant Reporting" at bounding box center [560, 258] width 676 height 28
